Goal: Task Accomplishment & Management: Complete application form

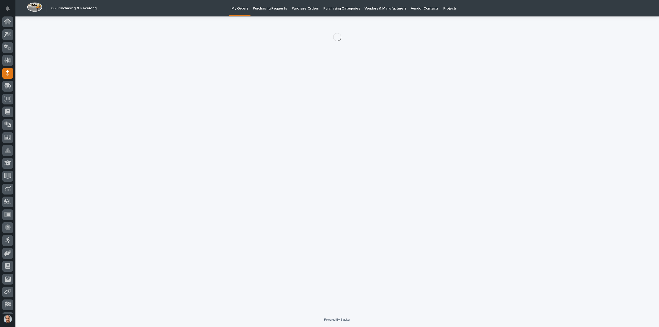
scroll to position [11, 0]
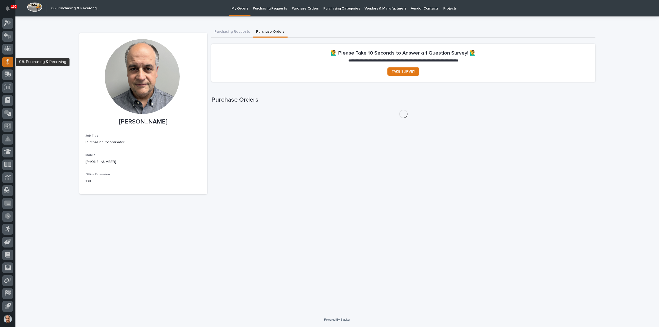
click at [8, 62] on icon at bounding box center [7, 63] width 3 height 3
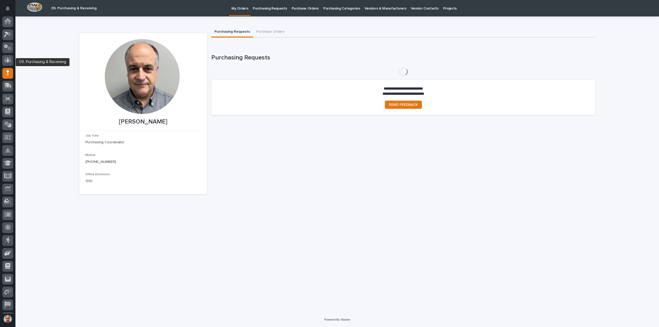
scroll to position [11, 0]
click at [267, 31] on button "Purchase Orders" at bounding box center [270, 32] width 35 height 11
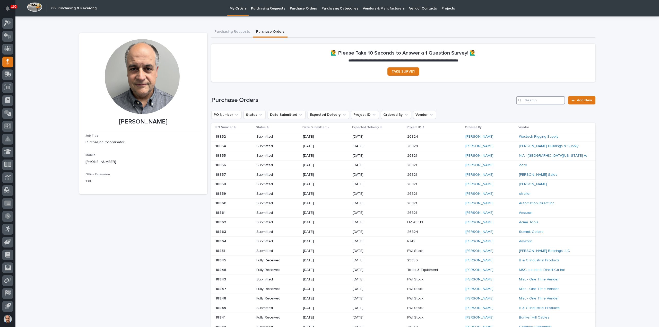
click at [539, 101] on input "Search" at bounding box center [540, 100] width 49 height 8
click at [572, 100] on icon at bounding box center [573, 101] width 3 height 4
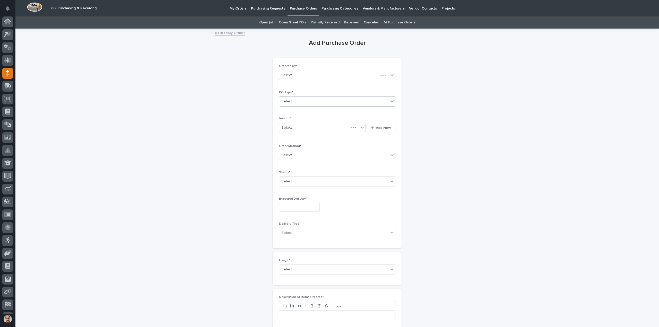
scroll to position [11, 0]
click at [311, 99] on div "Select..." at bounding box center [333, 101] width 109 height 9
click at [297, 118] on div "Paper" at bounding box center [335, 120] width 116 height 9
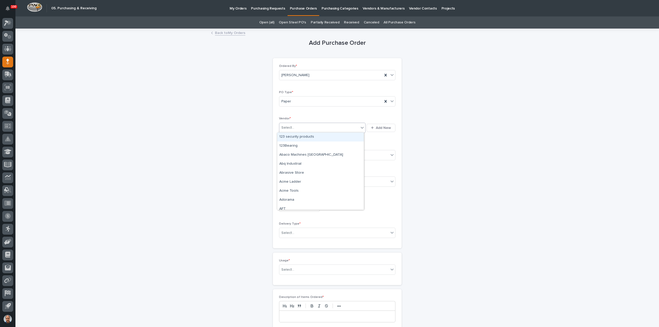
click at [299, 126] on div "Select..." at bounding box center [319, 128] width 80 height 9
type input "***"
click at [313, 134] on div "MSC Industrial Direct Co Inc" at bounding box center [320, 137] width 87 height 9
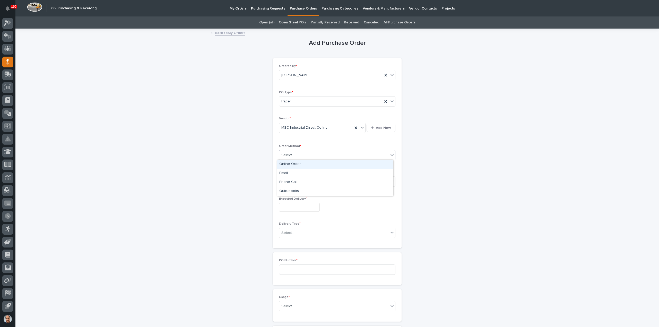
click at [309, 154] on div "Select..." at bounding box center [333, 155] width 109 height 9
drag, startPoint x: 292, startPoint y: 163, endPoint x: 296, endPoint y: 164, distance: 4.4
click at [292, 163] on div "Online Order" at bounding box center [335, 164] width 116 height 9
click at [302, 180] on div "Select..." at bounding box center [333, 181] width 109 height 9
click at [291, 201] on div "Submitted" at bounding box center [335, 199] width 116 height 9
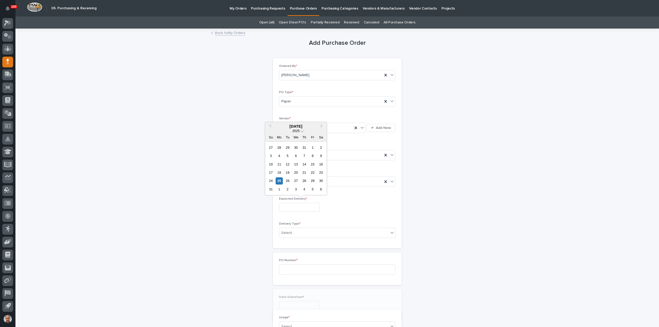
click at [299, 205] on input "text" at bounding box center [299, 207] width 41 height 9
click at [288, 182] on div "26" at bounding box center [287, 181] width 7 height 7
type input "**********"
click at [305, 230] on div "Select..." at bounding box center [333, 233] width 109 height 9
click at [293, 241] on div "Deliver to PWI" at bounding box center [335, 241] width 116 height 9
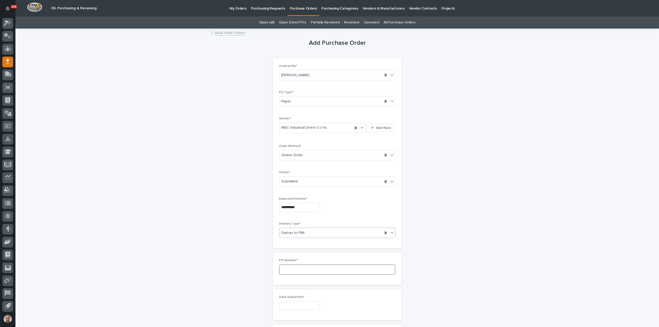
click at [303, 268] on input at bounding box center [337, 270] width 116 height 10
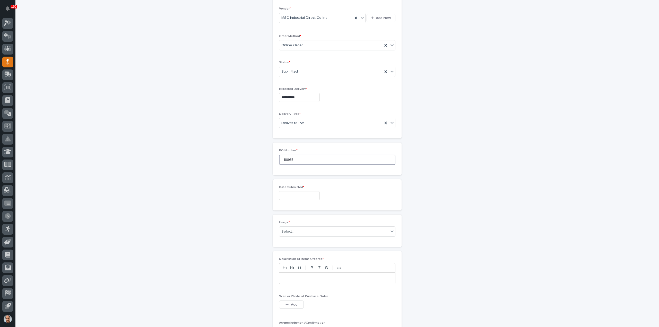
scroll to position [129, 0]
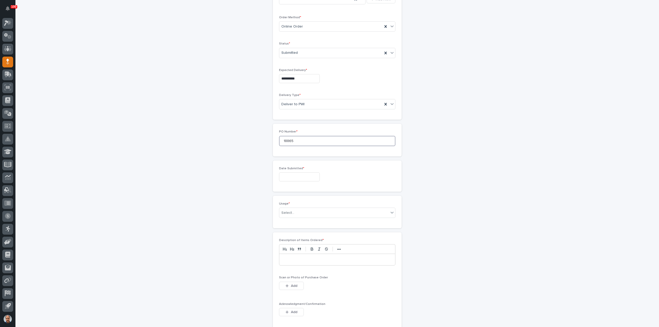
type input "18865"
click at [309, 177] on input "text" at bounding box center [299, 177] width 41 height 9
click at [279, 150] on div "25" at bounding box center [279, 150] width 7 height 7
type input "**********"
click at [303, 209] on div "Select..." at bounding box center [333, 213] width 109 height 9
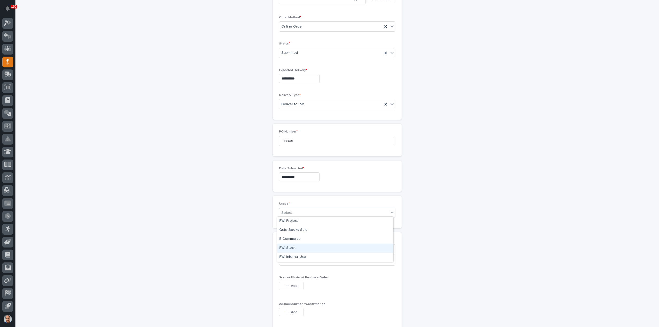
click at [292, 246] on div "PWI Stock" at bounding box center [335, 248] width 116 height 9
click at [292, 259] on p at bounding box center [337, 259] width 108 height 5
click at [288, 284] on div "button" at bounding box center [288, 286] width 5 height 4
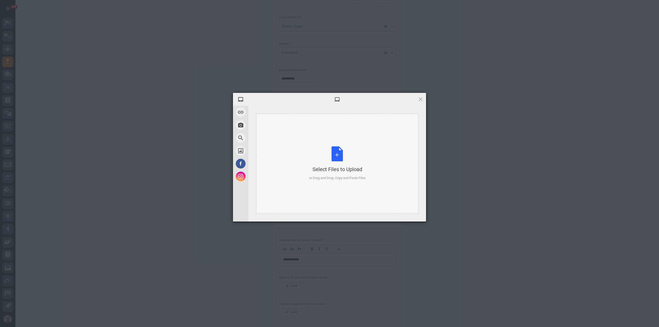
click at [331, 159] on div "Select Files to Upload or Drag and Drop, Copy and Paste Files" at bounding box center [337, 164] width 56 height 34
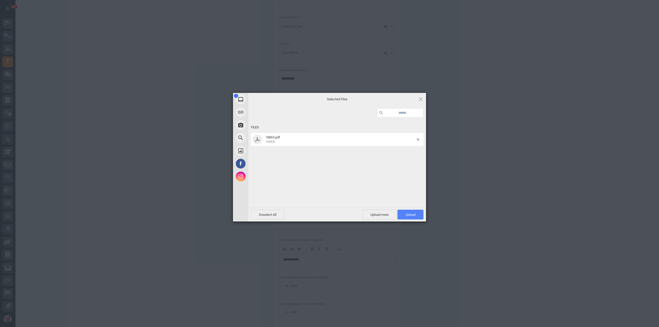
click at [415, 211] on span "Upload 1" at bounding box center [411, 215] width 26 height 10
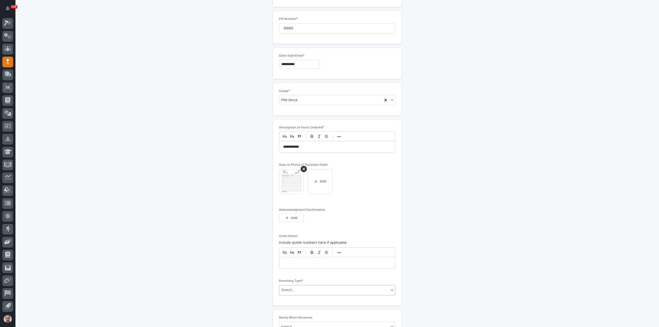
scroll to position [267, 0]
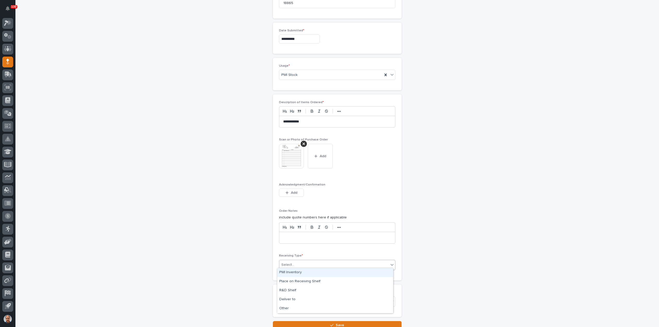
click at [302, 261] on div "Select..." at bounding box center [333, 265] width 109 height 9
click at [293, 296] on div "Deliver to" at bounding box center [335, 299] width 116 height 9
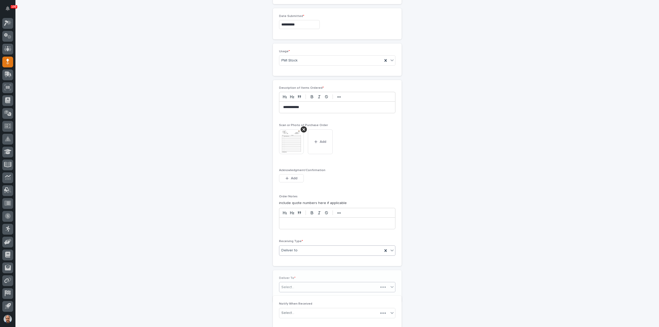
scroll to position [285, 0]
click at [295, 280] on div "Select..." at bounding box center [333, 284] width 109 height 9
type input "****"
click at [292, 288] on div "[PERSON_NAME]" at bounding box center [335, 291] width 116 height 9
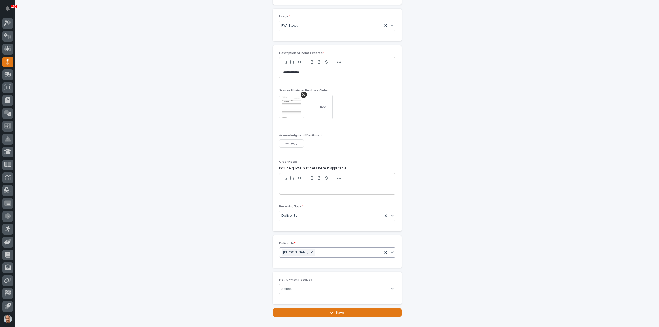
scroll to position [343, 0]
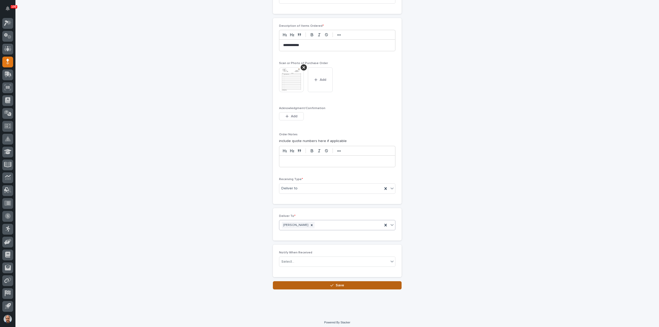
click at [352, 283] on button "Save" at bounding box center [337, 286] width 129 height 8
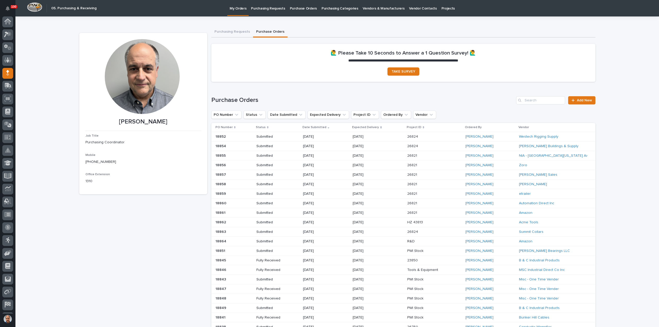
scroll to position [11, 0]
